Goal: Information Seeking & Learning: Learn about a topic

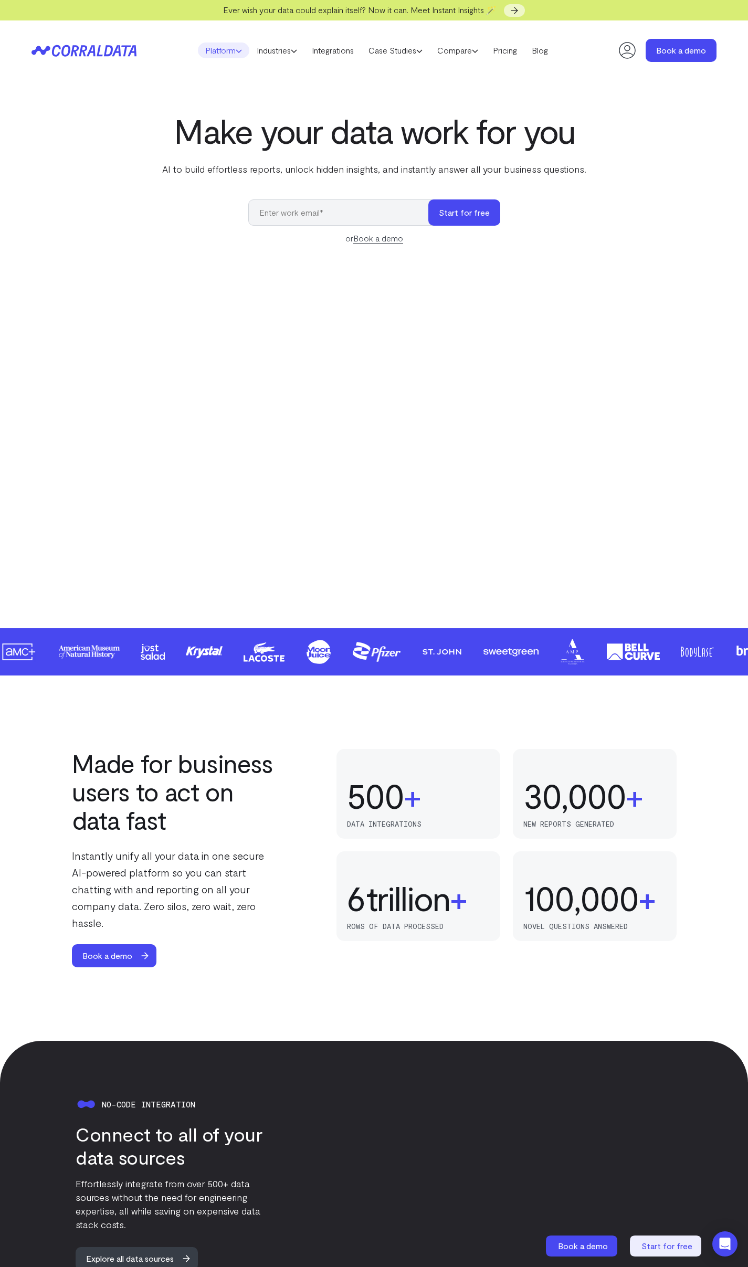
click at [218, 52] on link "Platform" at bounding box center [223, 50] width 51 height 16
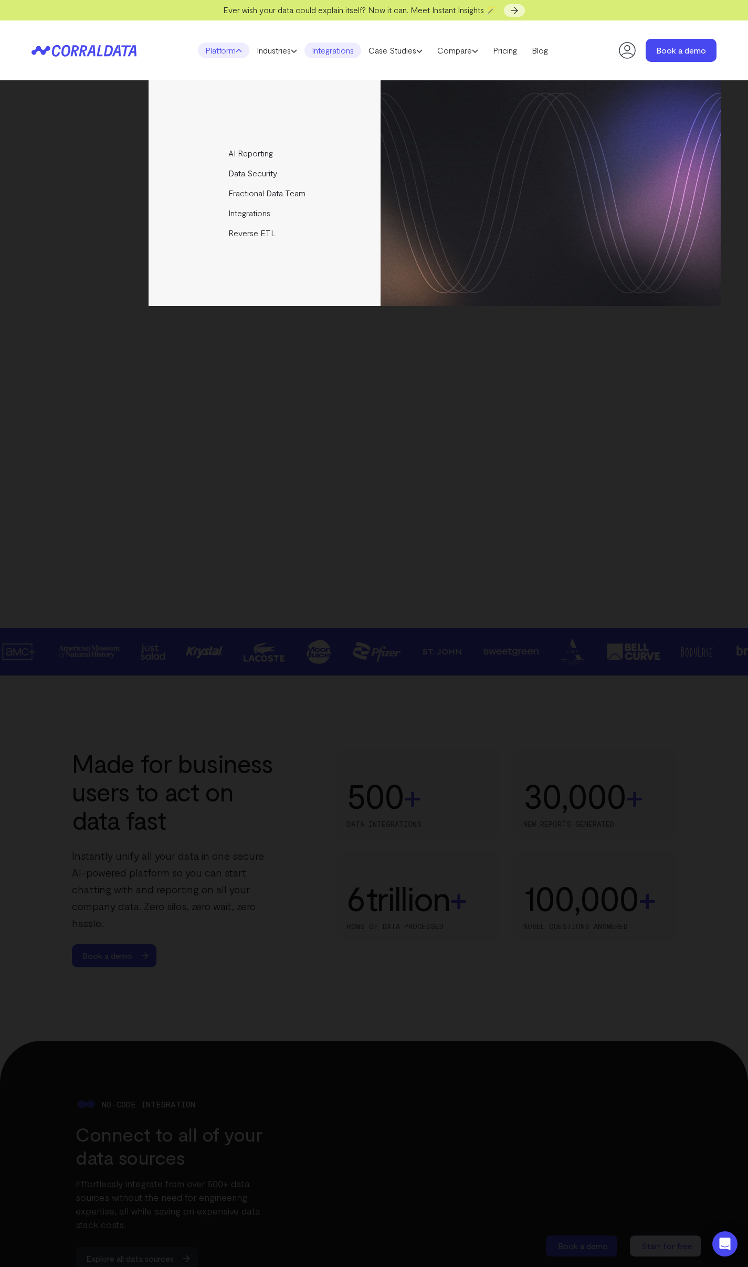
click at [317, 48] on link "Integrations" at bounding box center [332, 50] width 57 height 16
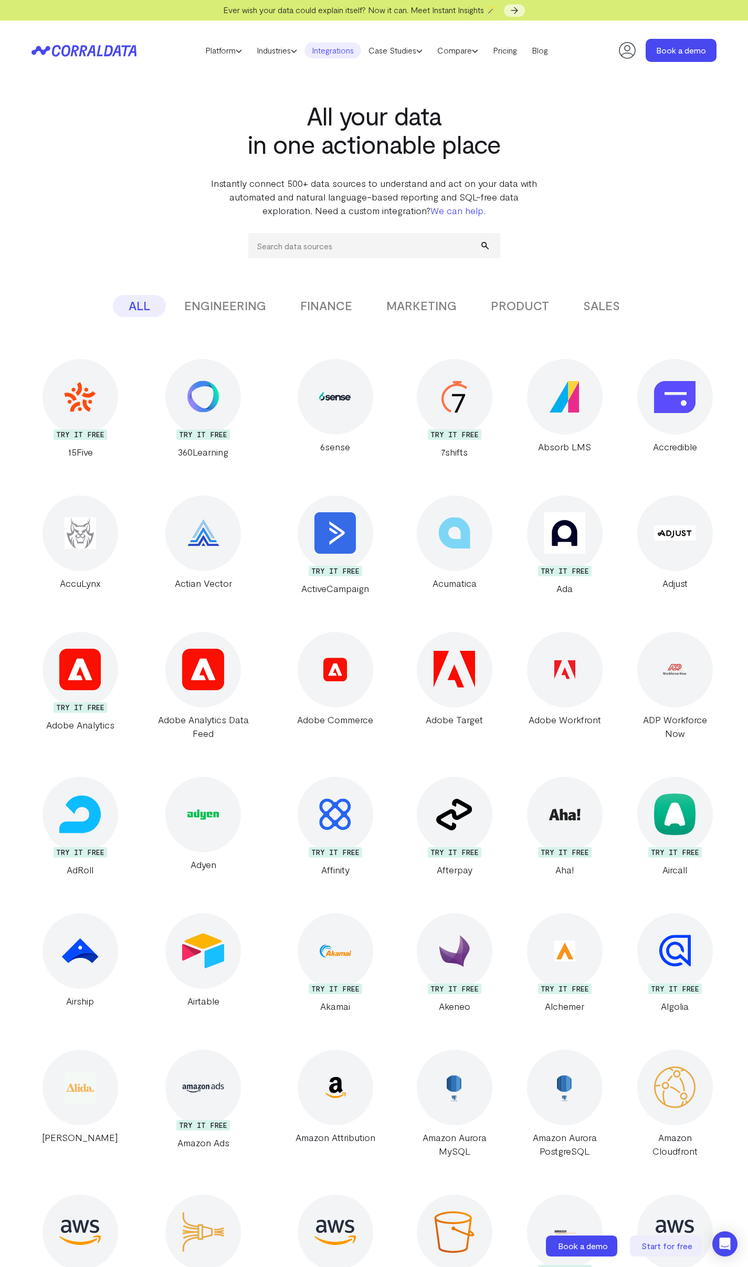
click at [409, 314] on button "MARKETING" at bounding box center [421, 306] width 102 height 22
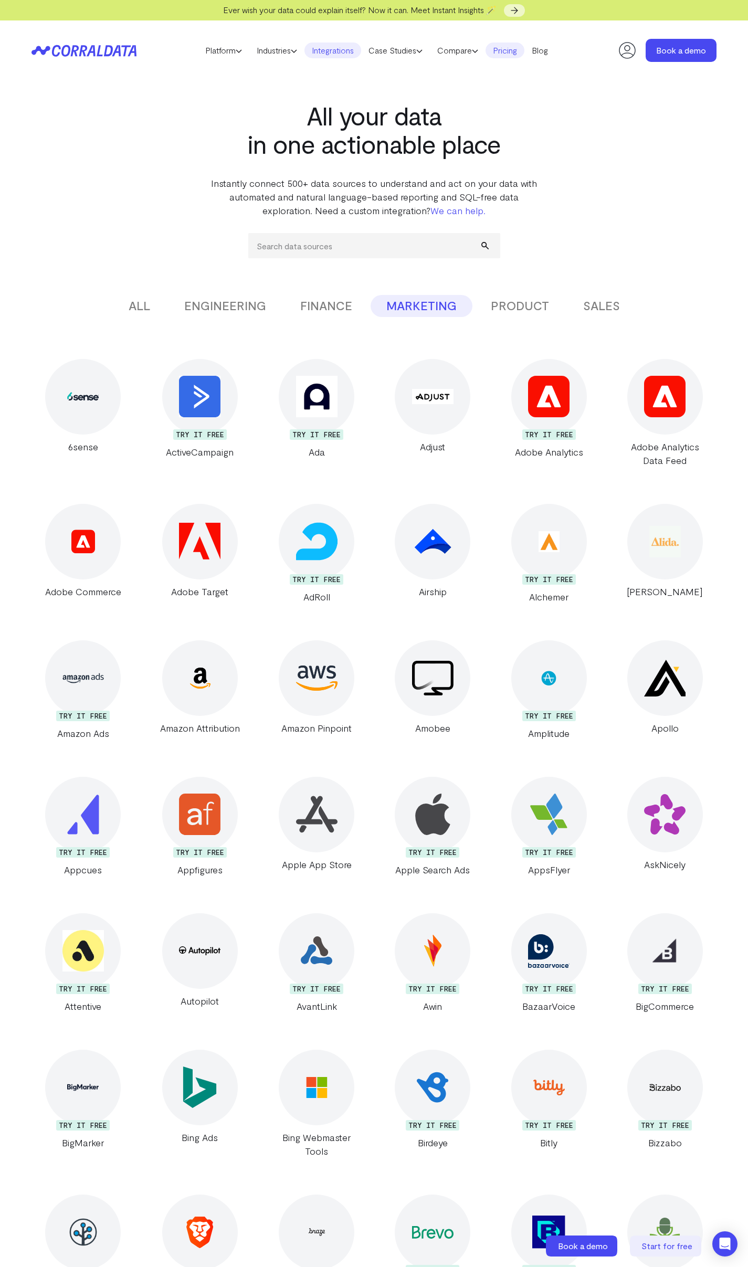
click at [505, 52] on link "Pricing" at bounding box center [504, 50] width 39 height 16
